Goal: Information Seeking & Learning: Check status

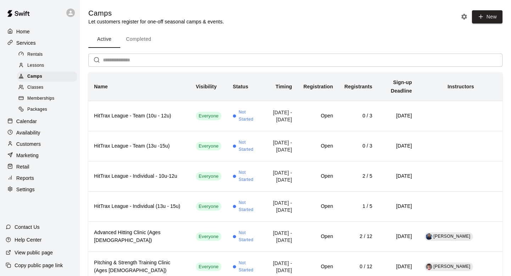
click at [29, 176] on p "Reports" at bounding box center [25, 178] width 18 height 7
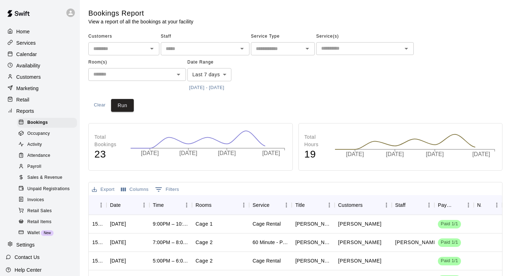
click at [43, 178] on span "Sales & Revenue" at bounding box center [44, 177] width 35 height 7
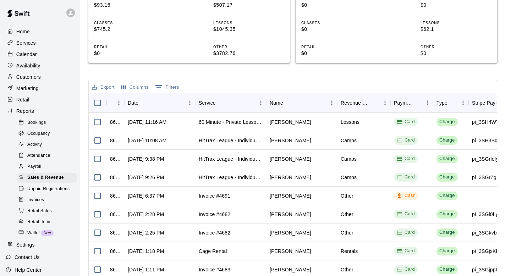
scroll to position [75, 0]
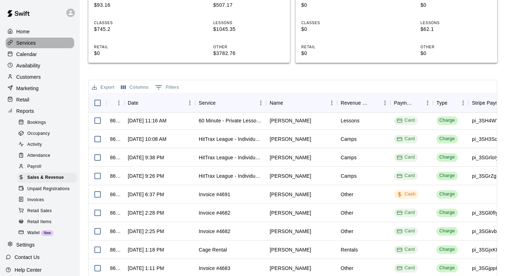
click at [26, 42] on p "Services" at bounding box center [26, 42] width 20 height 7
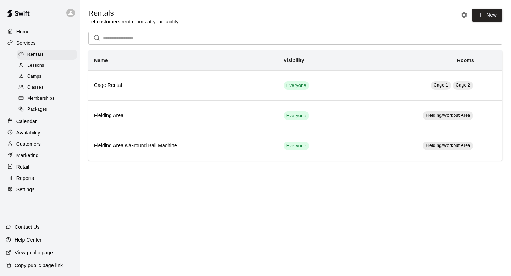
click at [40, 73] on span "Camps" at bounding box center [34, 76] width 14 height 7
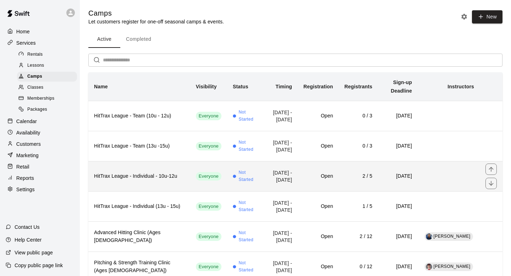
scroll to position [17, 0]
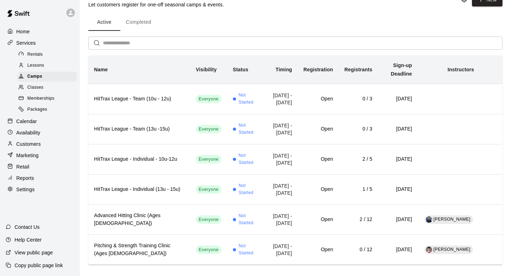
click at [49, 86] on div "Classes" at bounding box center [47, 88] width 60 height 10
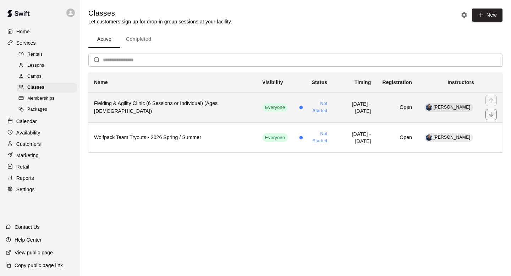
click at [137, 106] on h6 "Fielding & Agility Clinic (6 Sessions or Individual) (Ages 11-15)" at bounding box center [172, 108] width 157 height 16
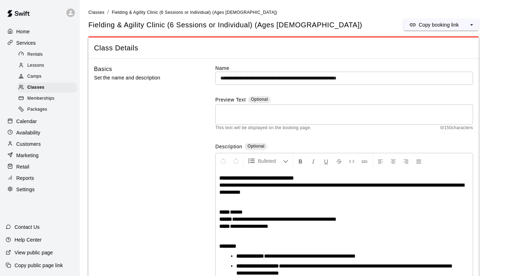
click at [31, 77] on span "Camps" at bounding box center [34, 76] width 14 height 7
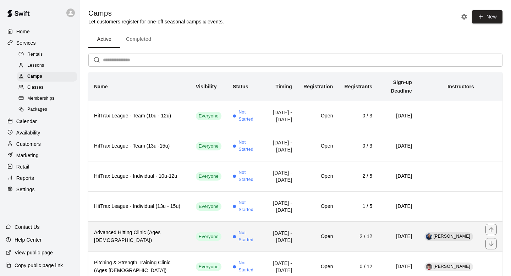
click at [134, 229] on h6 "Advanced Hitting Clinic (Ages 11-14)" at bounding box center [139, 237] width 90 height 16
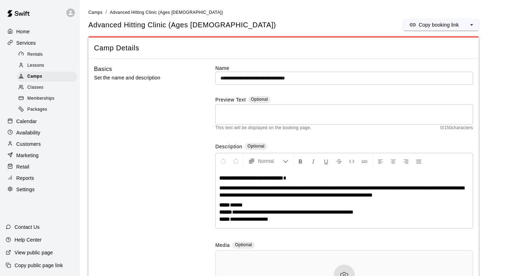
click at [99, 15] on li "Camps" at bounding box center [95, 13] width 14 height 8
click at [97, 11] on span "Camps" at bounding box center [95, 12] width 14 height 5
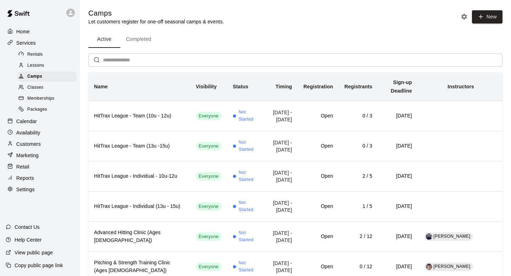
click at [31, 177] on p "Reports" at bounding box center [25, 178] width 18 height 7
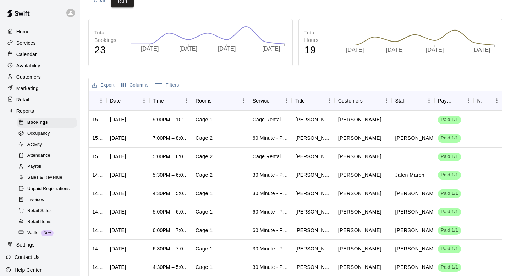
scroll to position [105, 0]
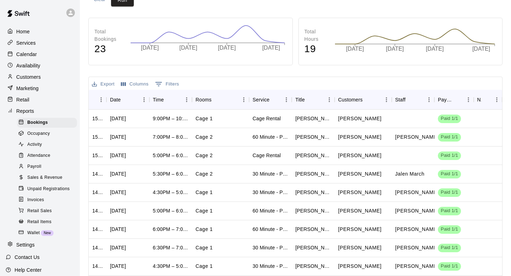
click at [47, 178] on span "Sales & Revenue" at bounding box center [44, 177] width 35 height 7
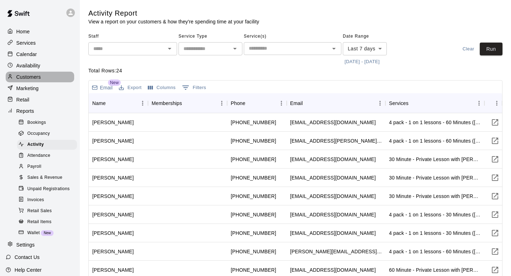
click at [28, 79] on p "Customers" at bounding box center [28, 76] width 24 height 7
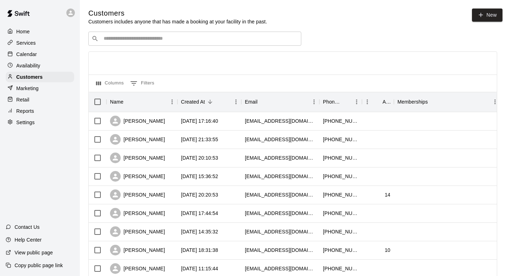
click at [124, 34] on div "​ ​" at bounding box center [194, 39] width 213 height 14
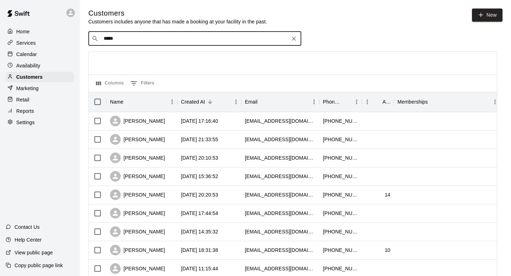
type input "******"
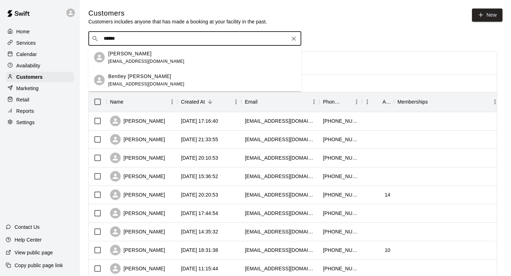
click at [122, 56] on p "[PERSON_NAME]" at bounding box center [129, 53] width 43 height 7
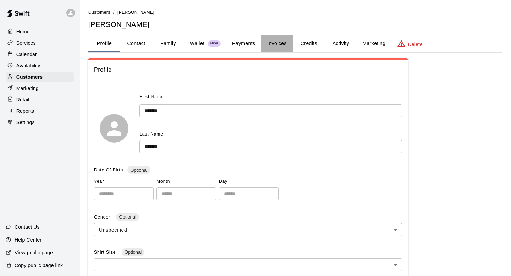
click at [267, 43] on button "Invoices" at bounding box center [277, 43] width 32 height 17
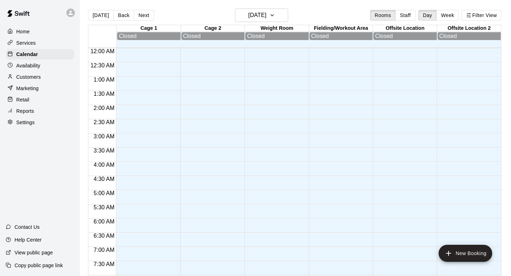
scroll to position [423, 0]
